Goal: Task Accomplishment & Management: Use online tool/utility

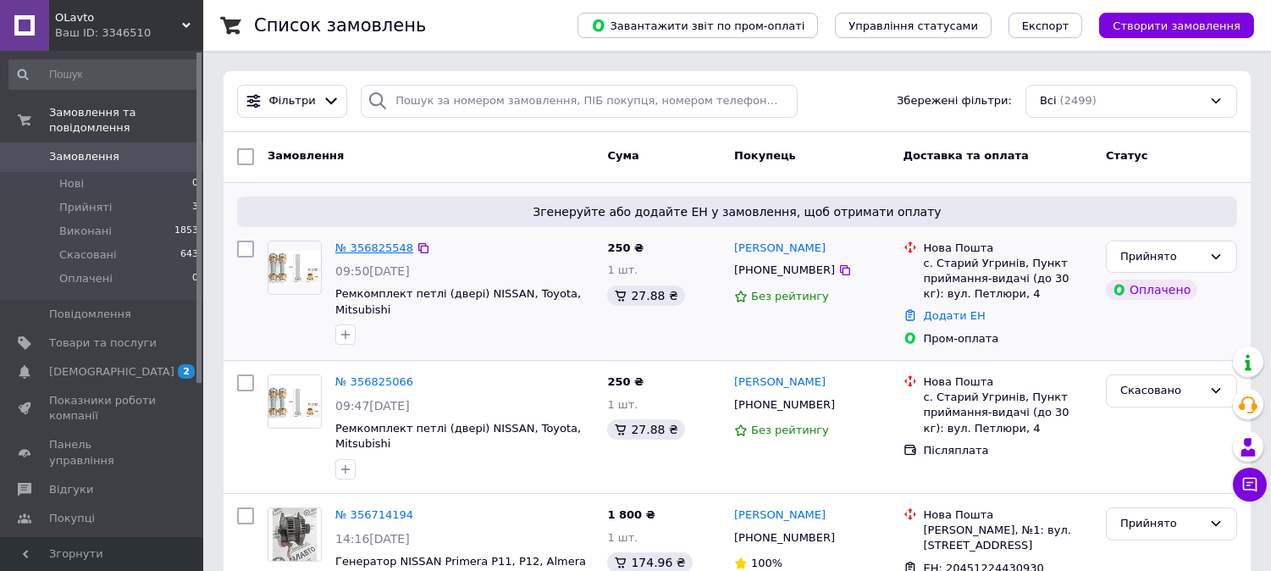
click at [395, 248] on link "№ 356825548" at bounding box center [374, 247] width 78 height 13
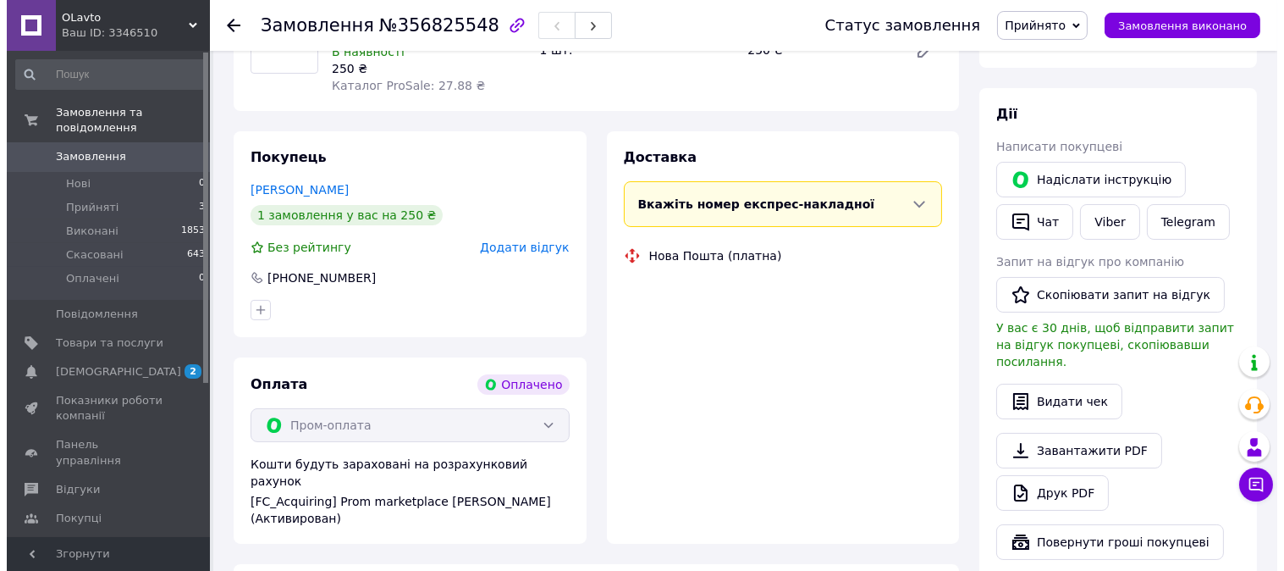
scroll to position [54, 0]
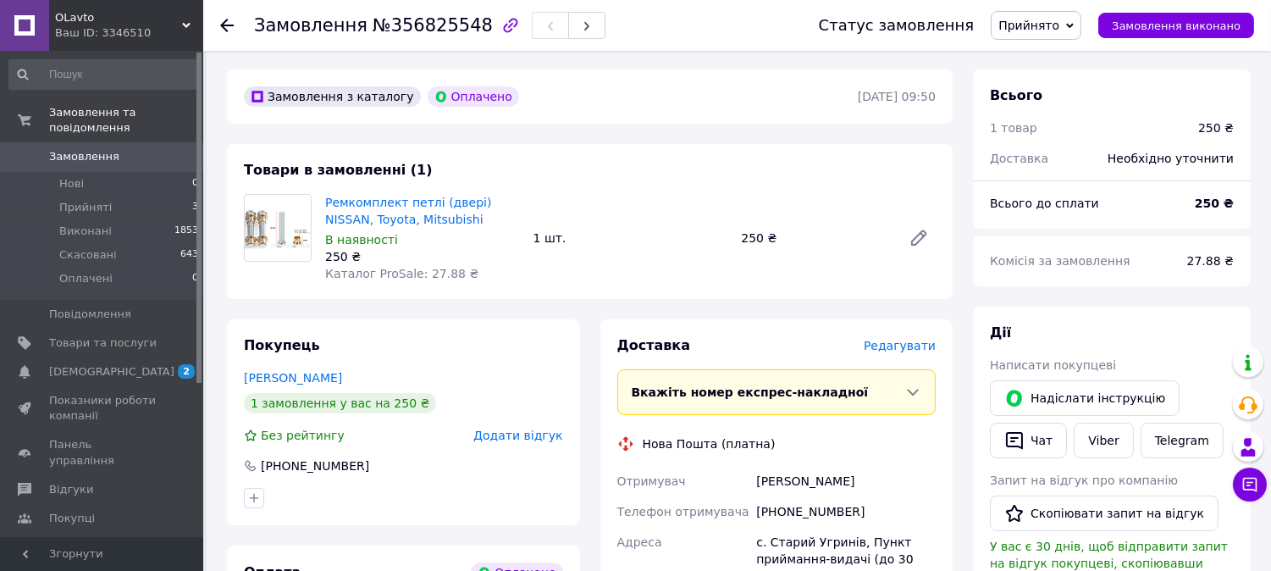
click at [890, 348] on span "Редагувати" at bounding box center [899, 346] width 72 height 14
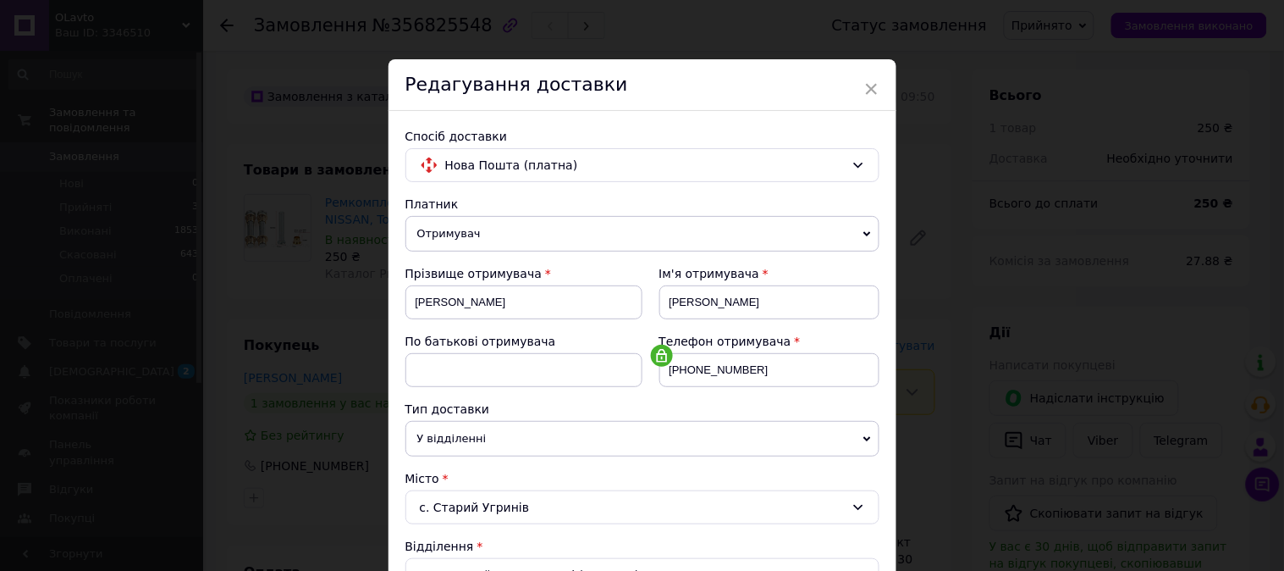
scroll to position [470, 0]
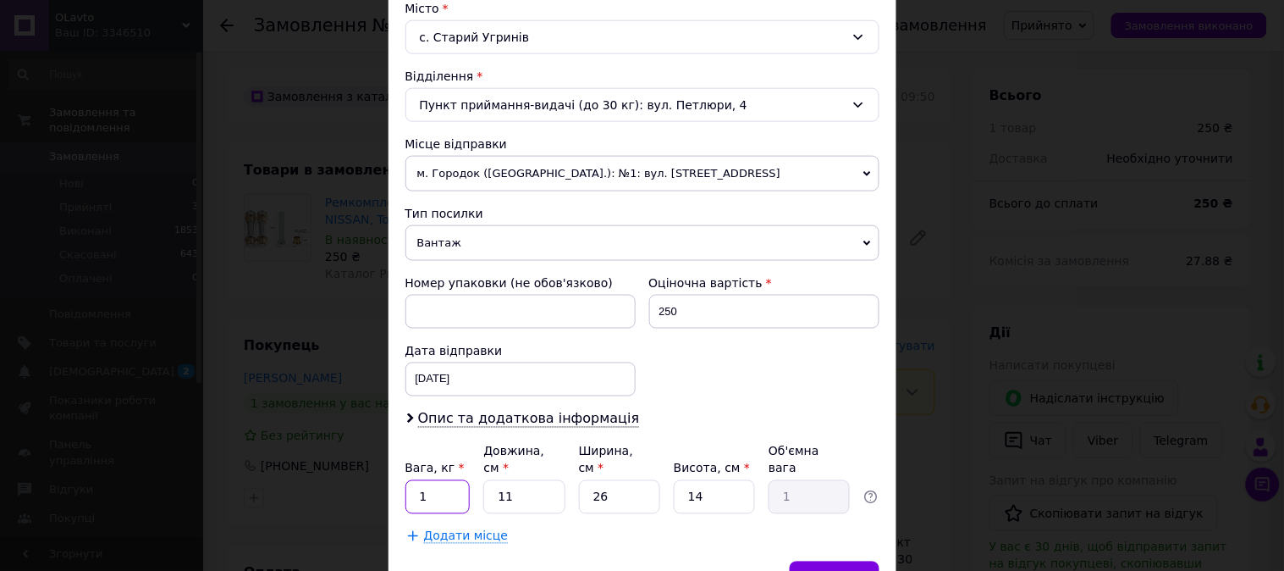
click at [395, 481] on div "Спосіб доставки Нова Пошта (платна) Платник Отримувач Відправник Прізвище отрим…" at bounding box center [643, 101] width 508 height 920
type input "02"
type input "8"
type input "0.73"
type input "8"
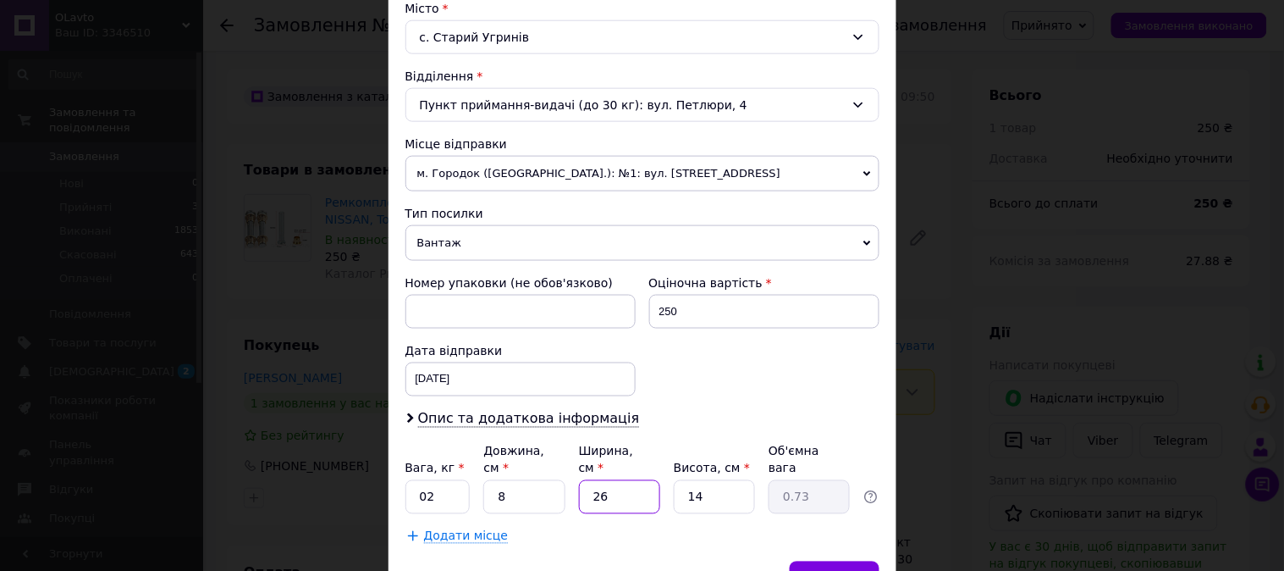
type input "2"
type input "0.1"
type input "2"
type input "1"
click at [834, 393] on div "Номер упаковки (не обов'язково) Оціночна вартість 250 Дата відправки [DATE] < 2…" at bounding box center [643, 334] width 488 height 135
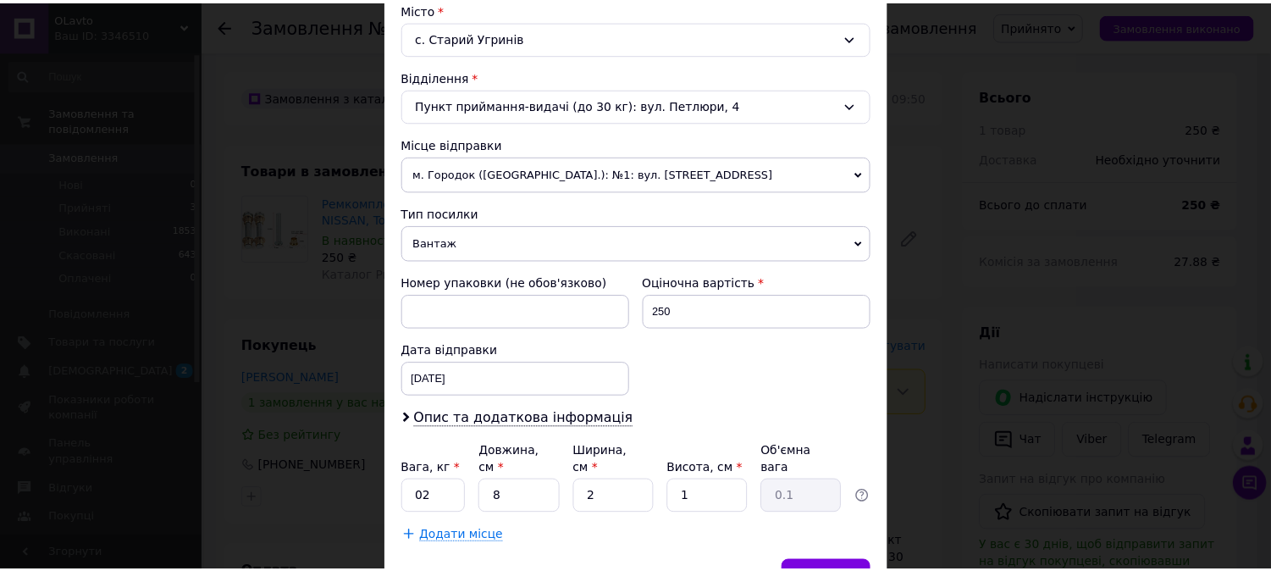
scroll to position [554, 0]
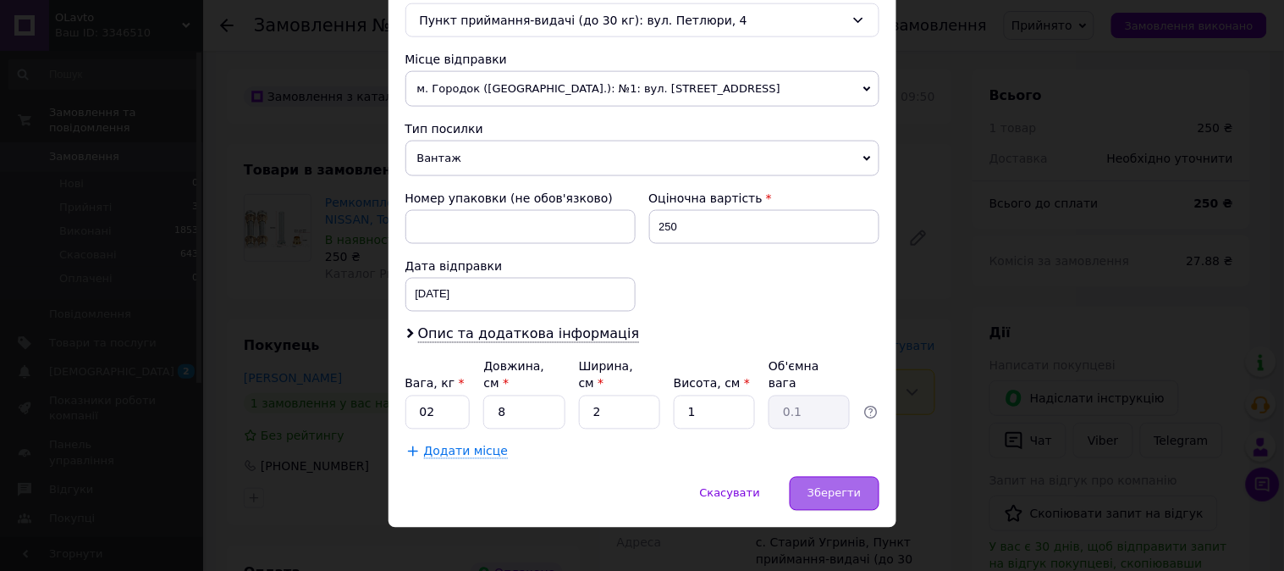
click at [841, 486] on div "Зберегти" at bounding box center [834, 494] width 89 height 34
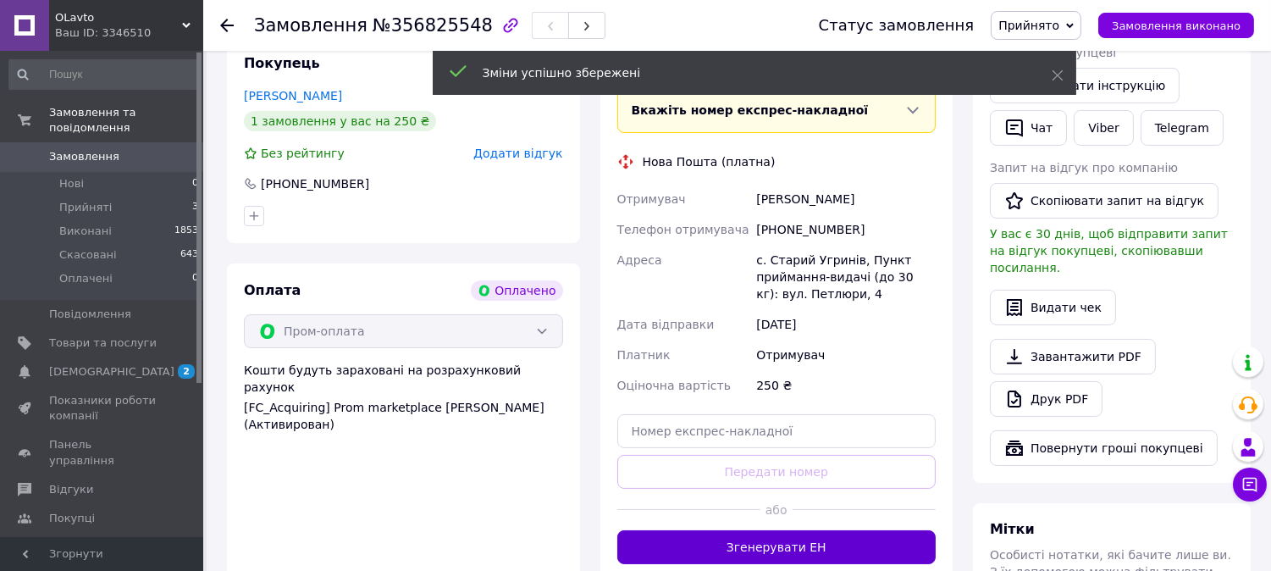
scroll to position [525, 0]
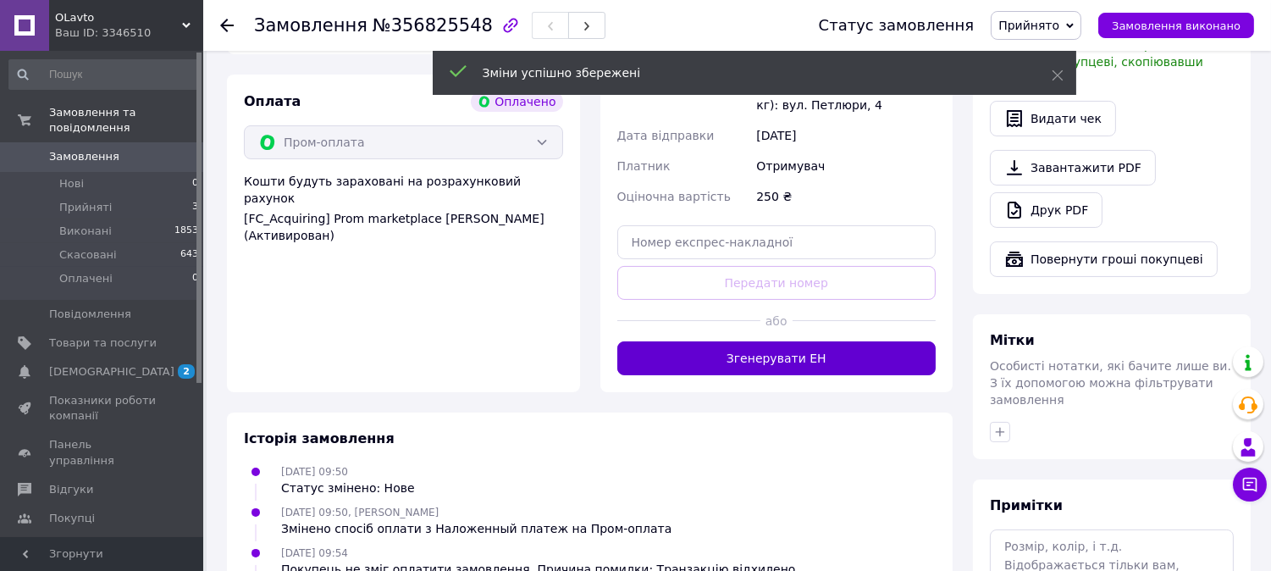
click at [792, 358] on button "Згенерувати ЕН" at bounding box center [776, 358] width 319 height 34
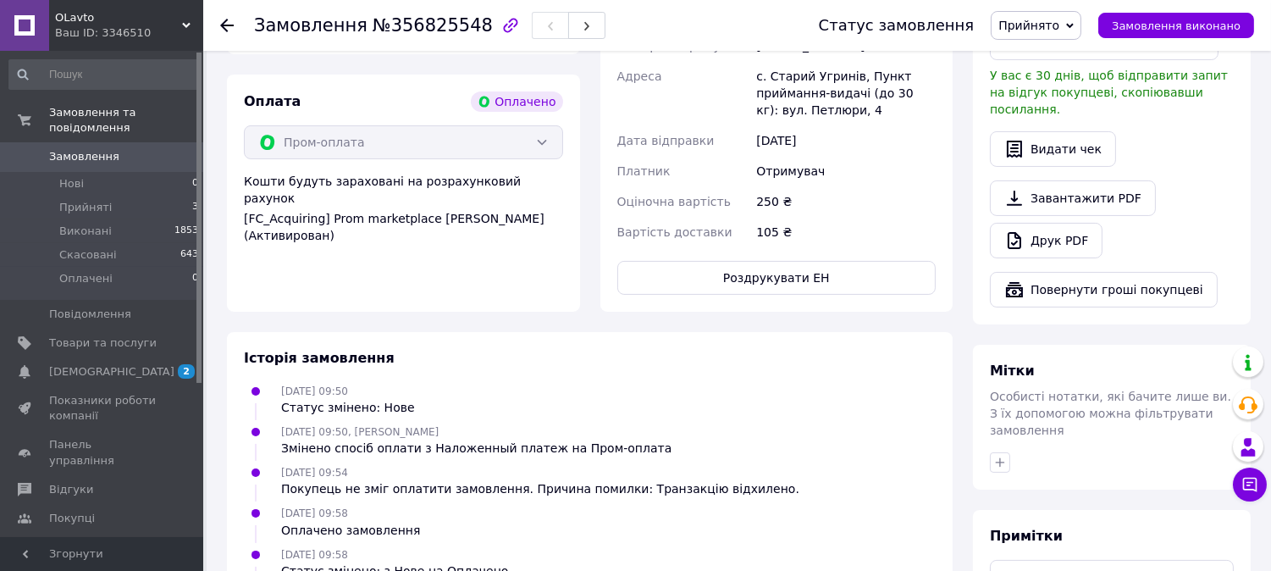
scroll to position [242, 0]
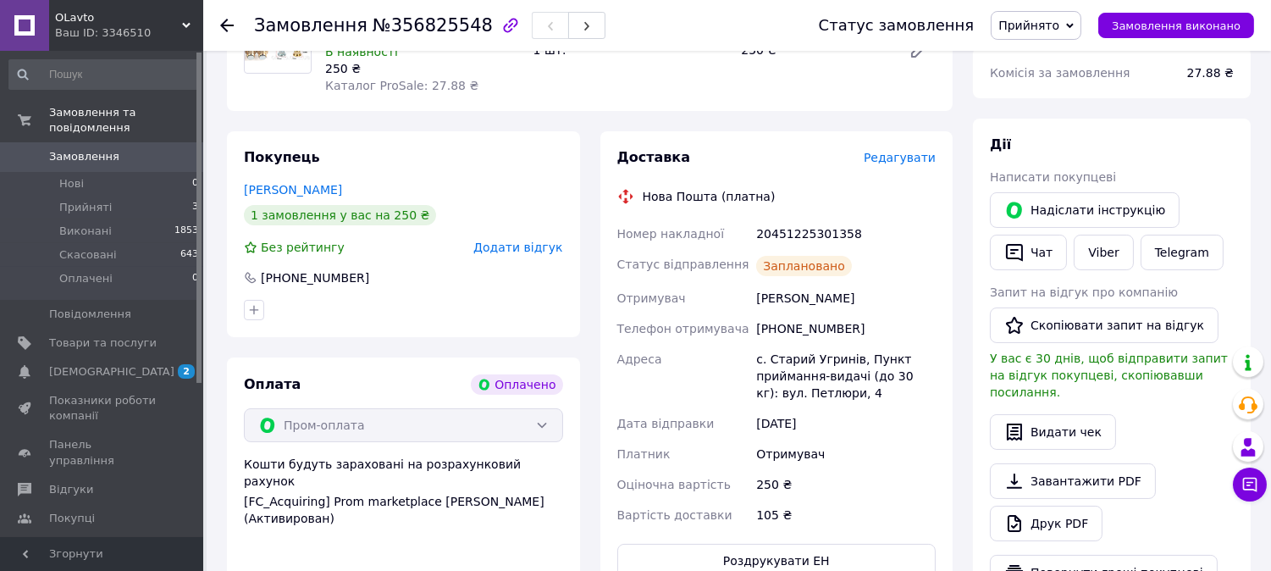
click at [815, 234] on div "20451225301358" at bounding box center [845, 233] width 186 height 30
copy div "20451225301358"
